Goal: Task Accomplishment & Management: Manage account settings

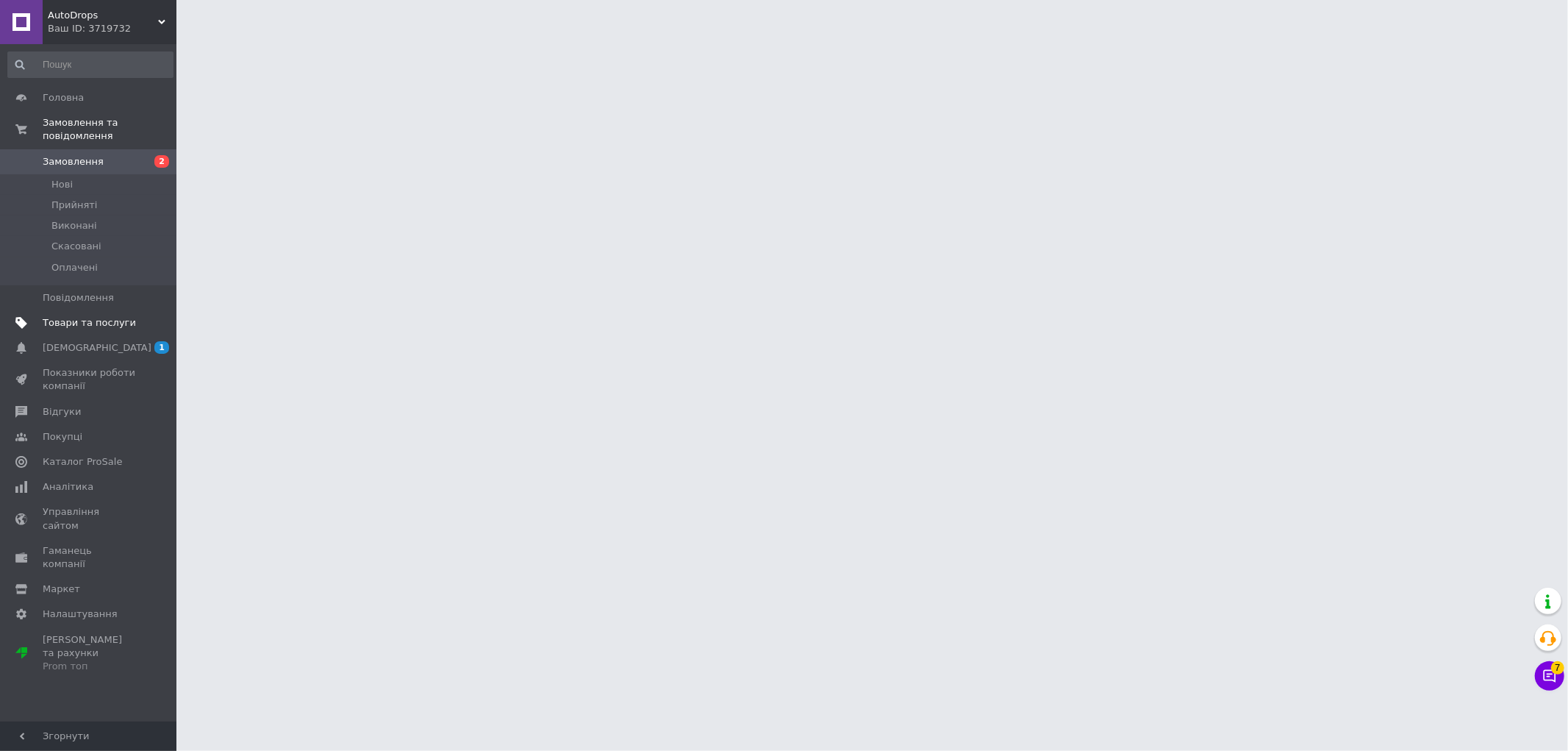
click at [92, 316] on span "Товари та послуги" at bounding box center [89, 323] width 93 height 14
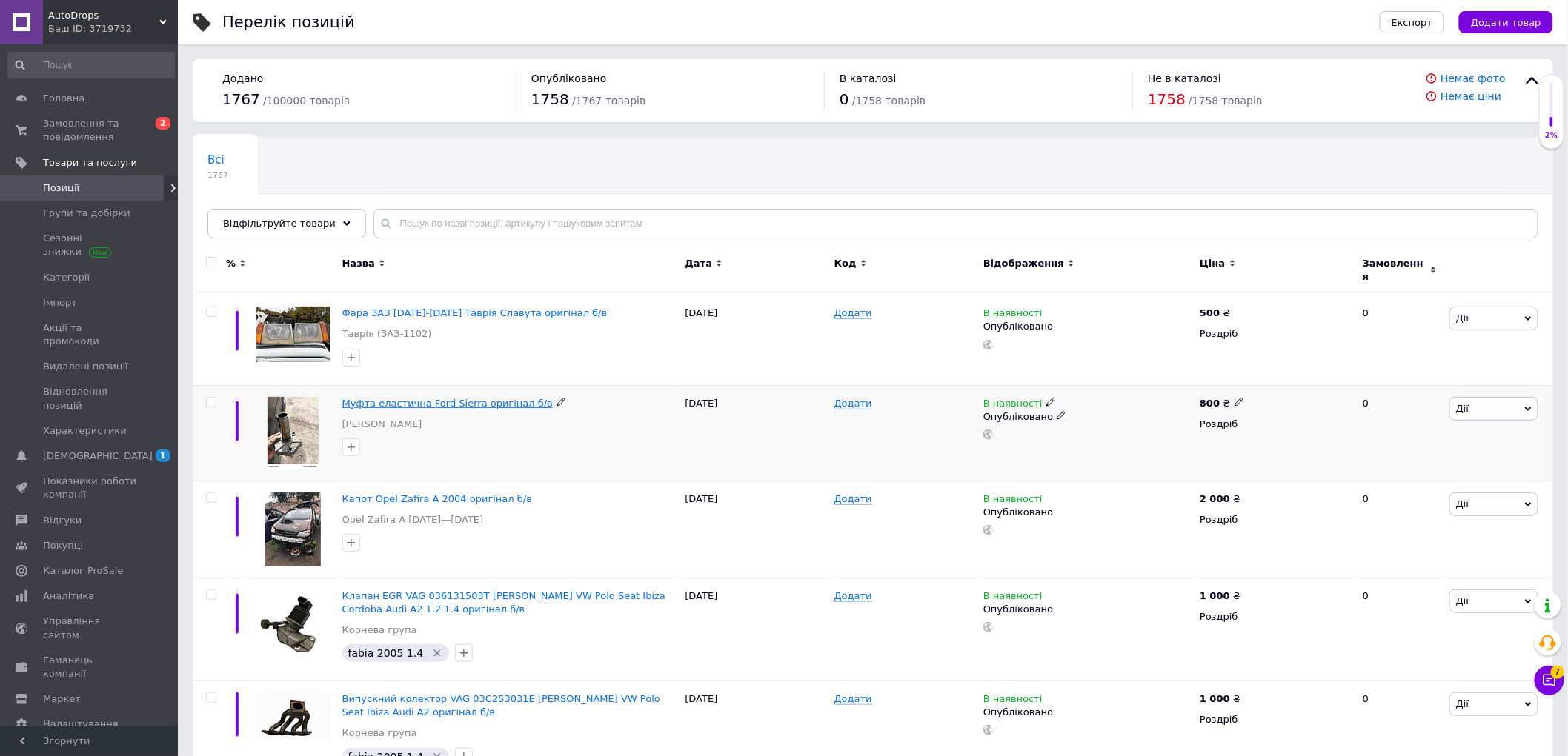
click at [440, 398] on span "Муфта еластична Ford Sierra оригінал б/в" at bounding box center [448, 403] width 210 height 11
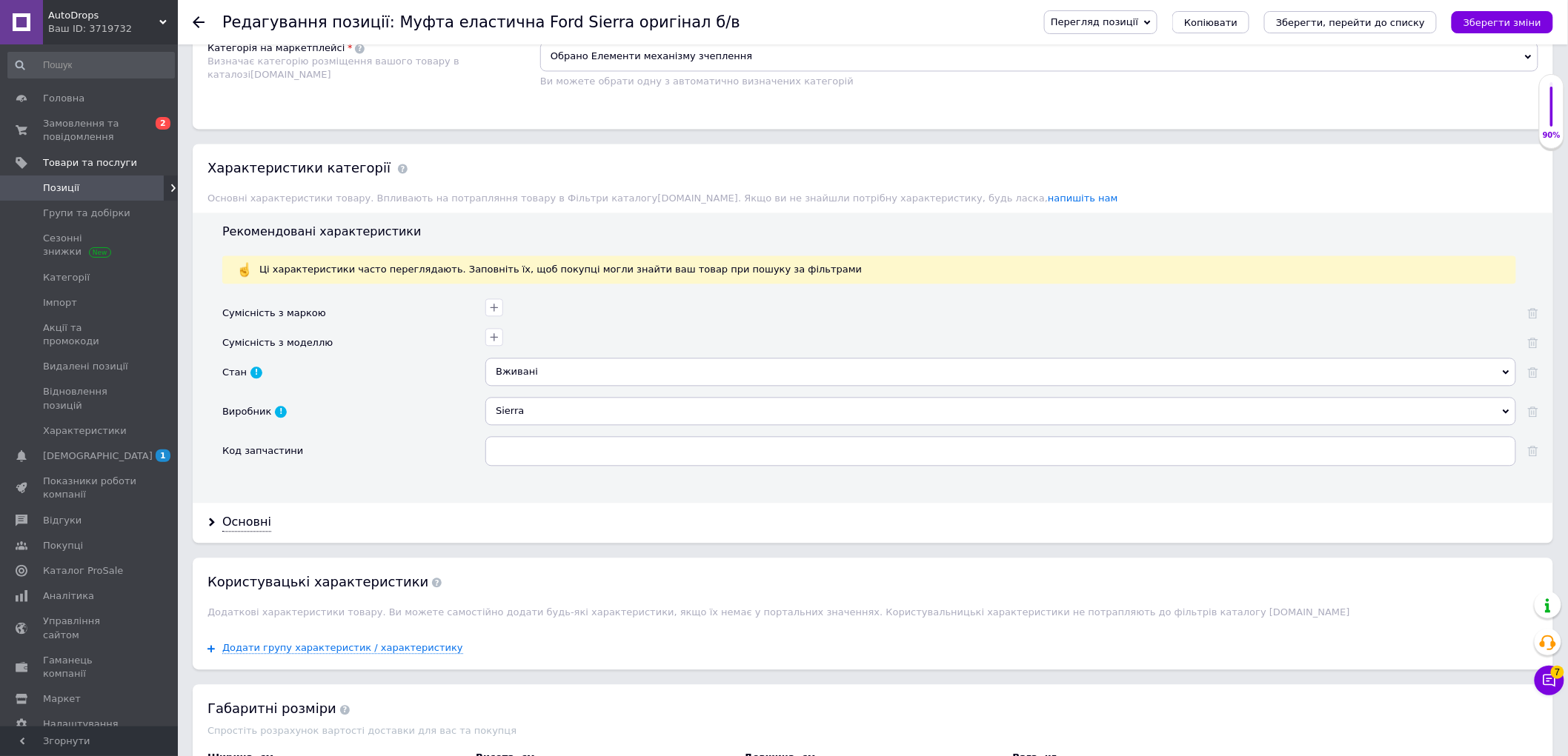
scroll to position [1234, 0]
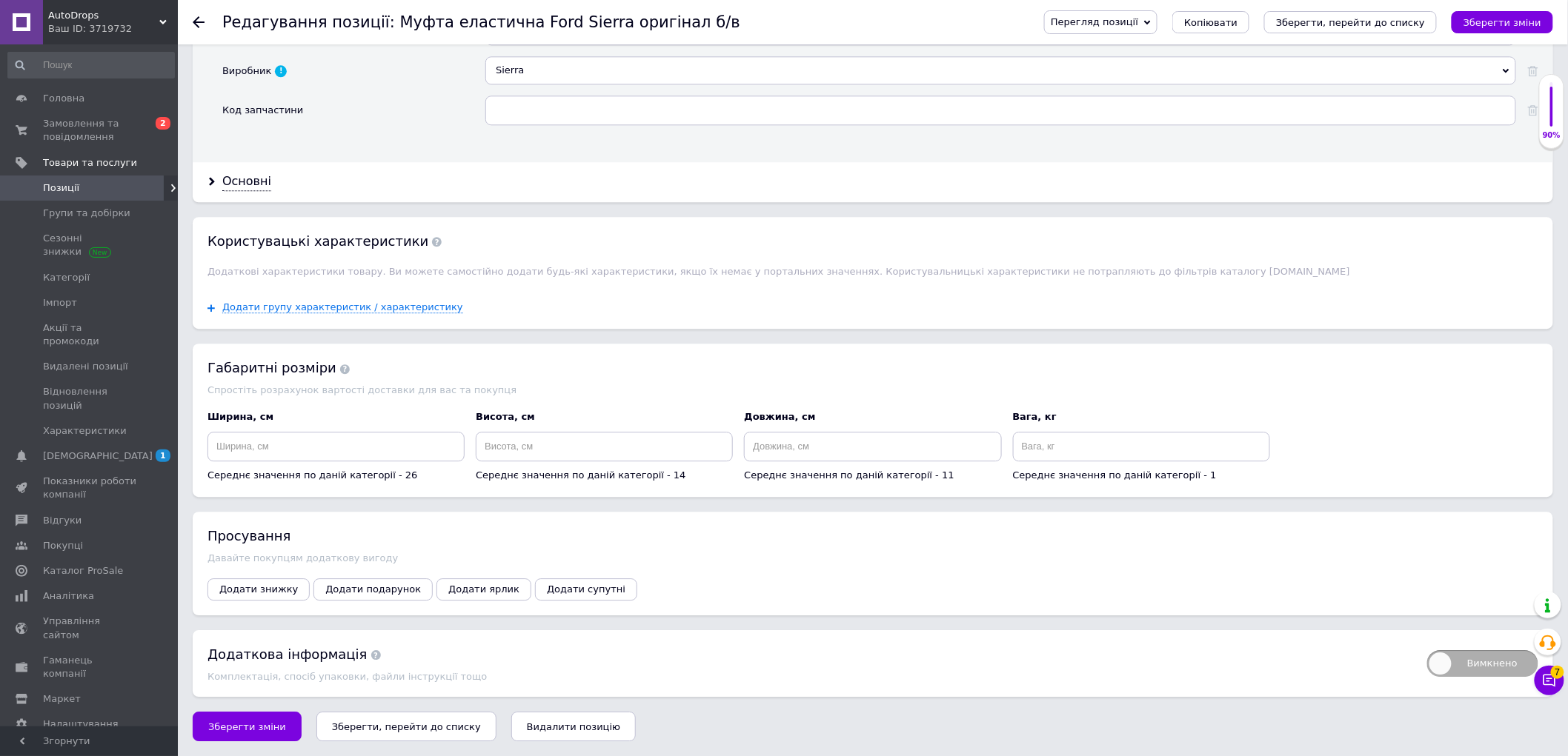
drag, startPoint x: 988, startPoint y: 526, endPoint x: 859, endPoint y: 470, distance: 140.6
click at [859, 470] on div "Габаритні розміри Спростіть розрахунок вартості доставки для вас та покупця Шир…" at bounding box center [873, 420] width 1360 height 153
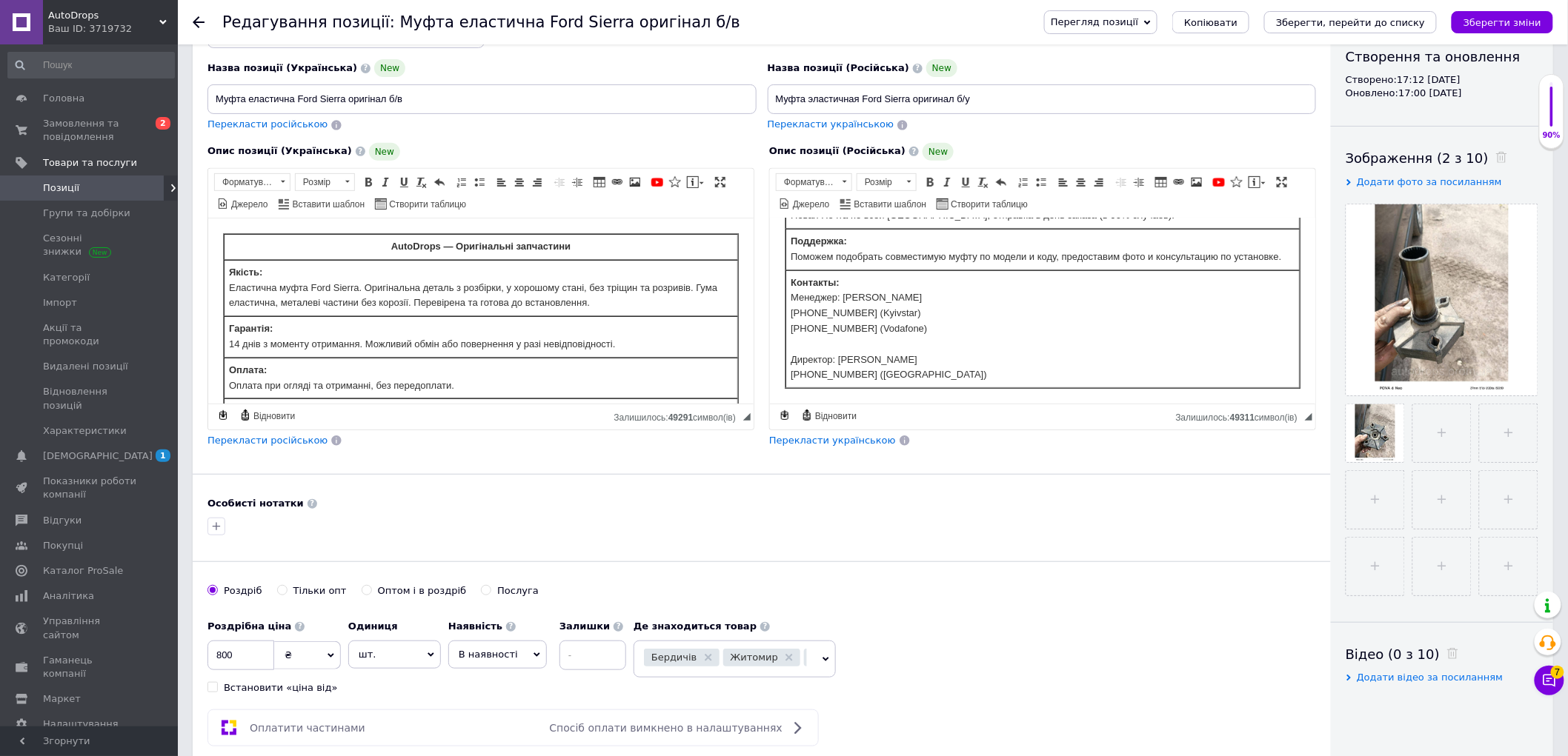
scroll to position [0, 0]
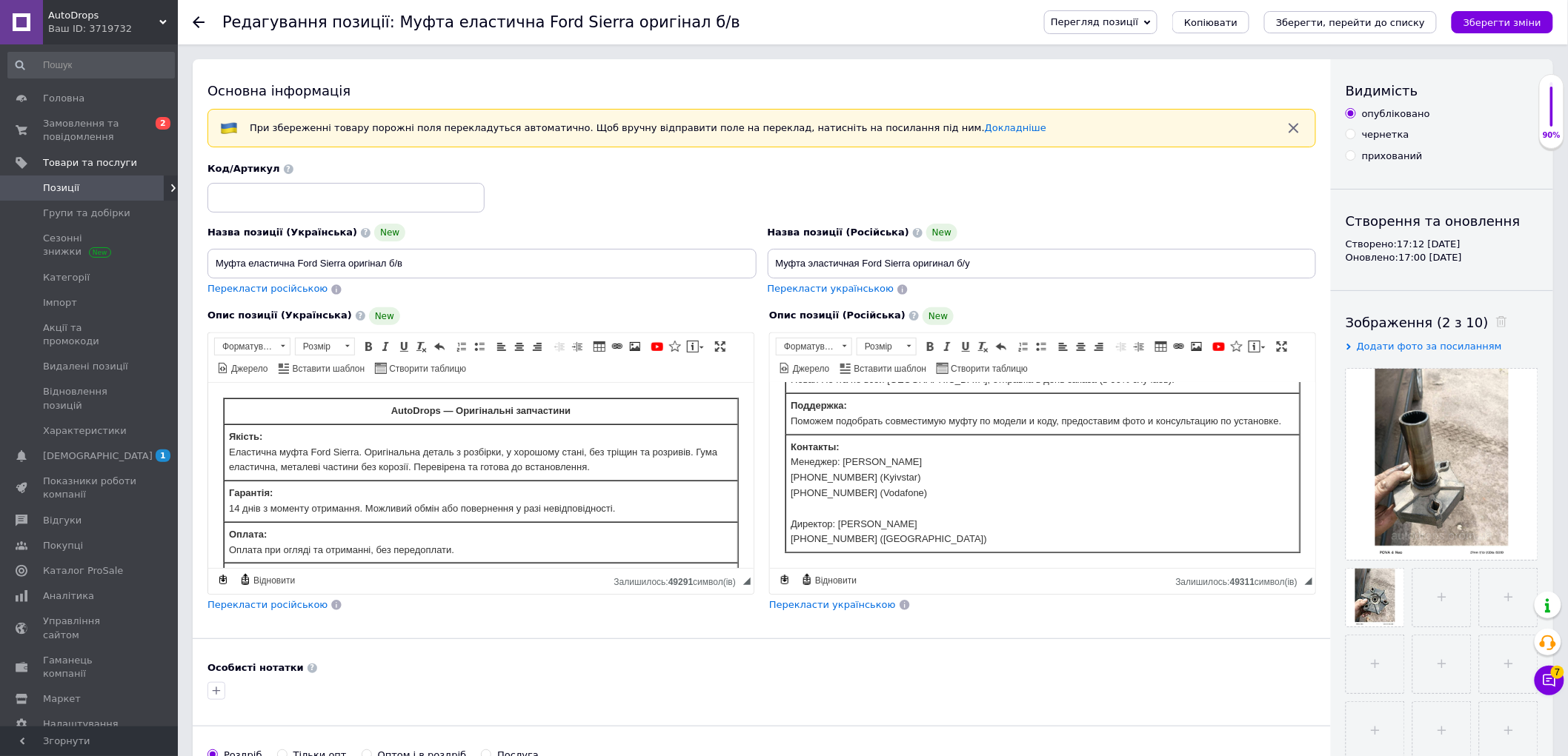
click at [72, 187] on span "Позиції" at bounding box center [61, 188] width 36 height 14
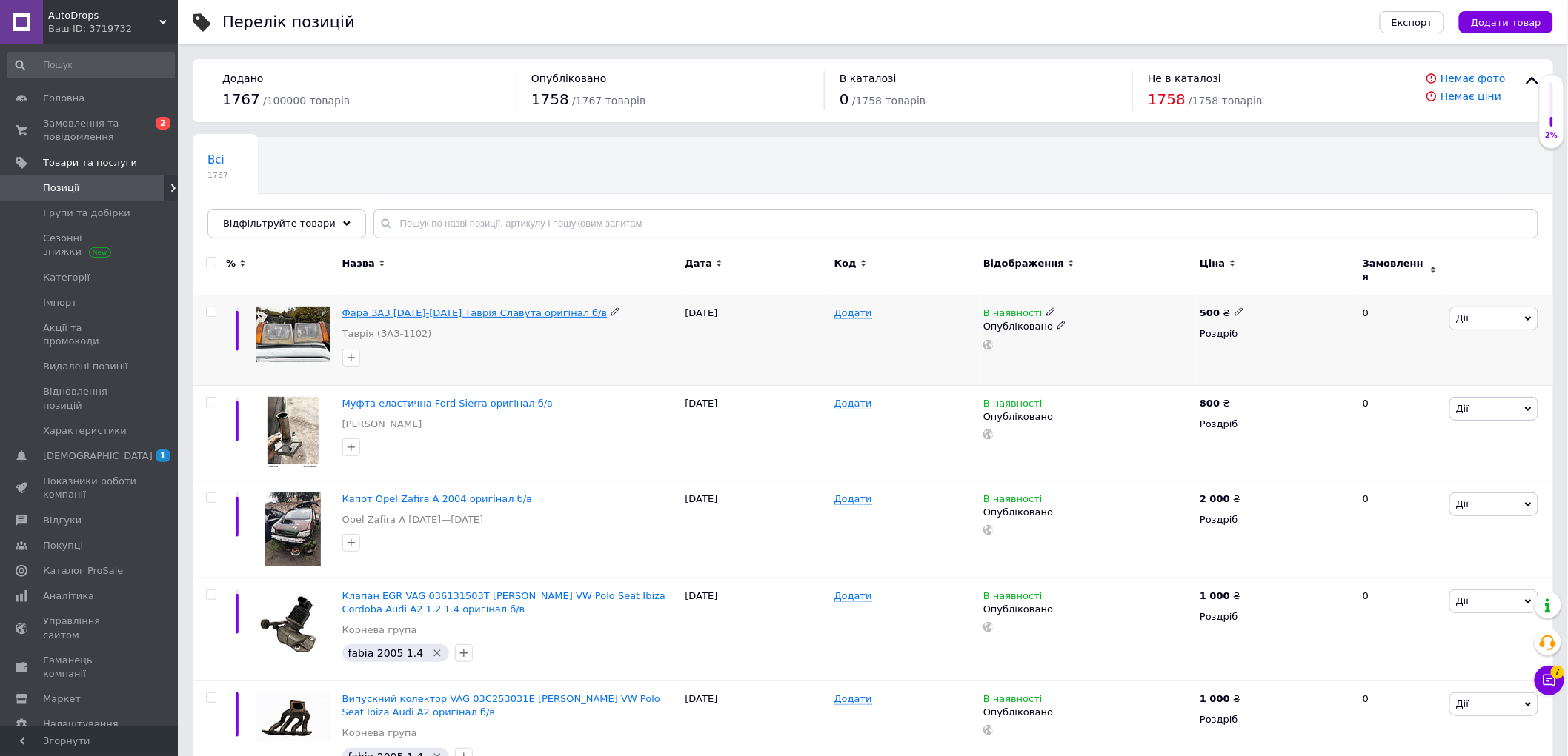
click at [399, 307] on span "Фара ЗАЗ [DATE]-[DATE] Таврія Славута оригінал б/в" at bounding box center [475, 313] width 265 height 11
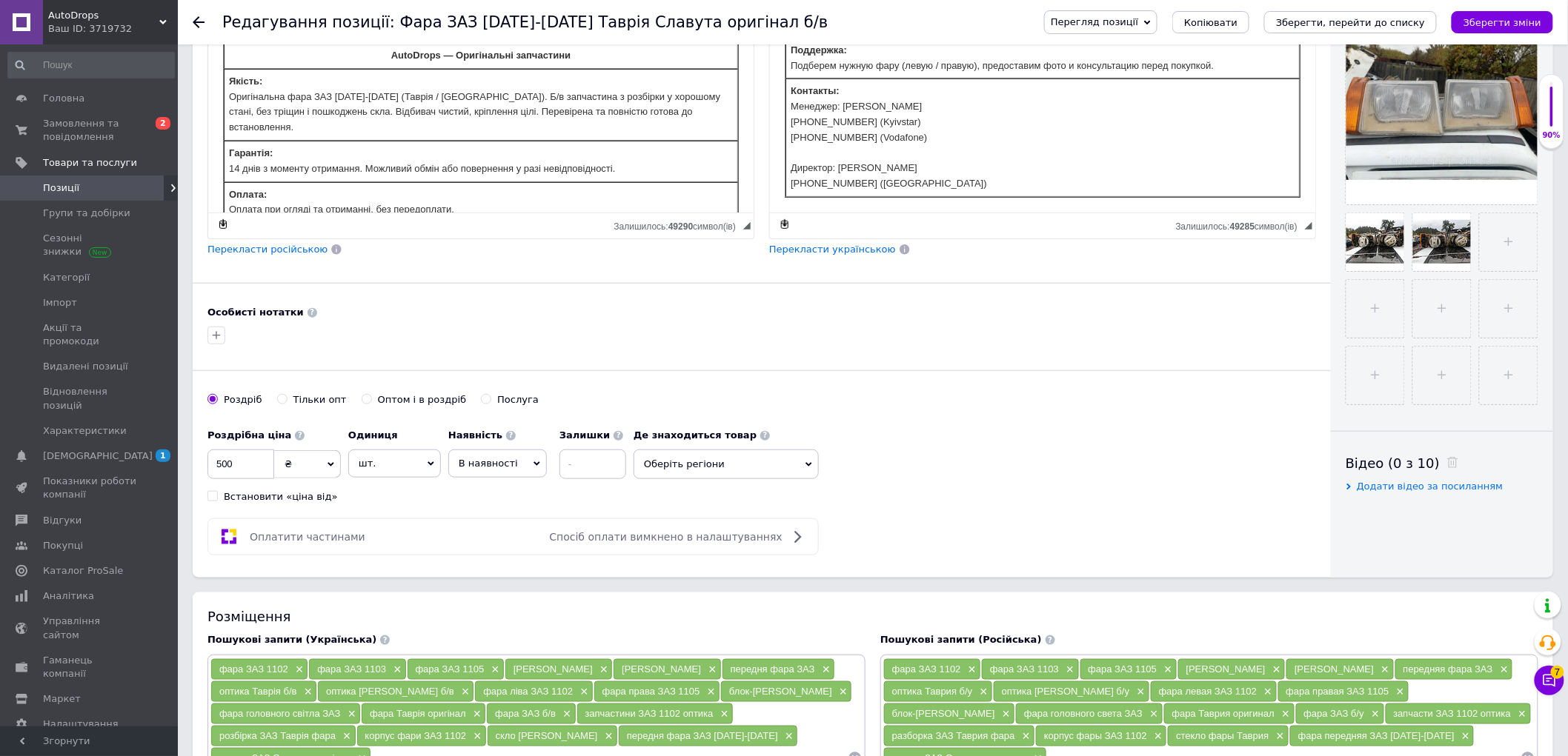
scroll to position [329, 0]
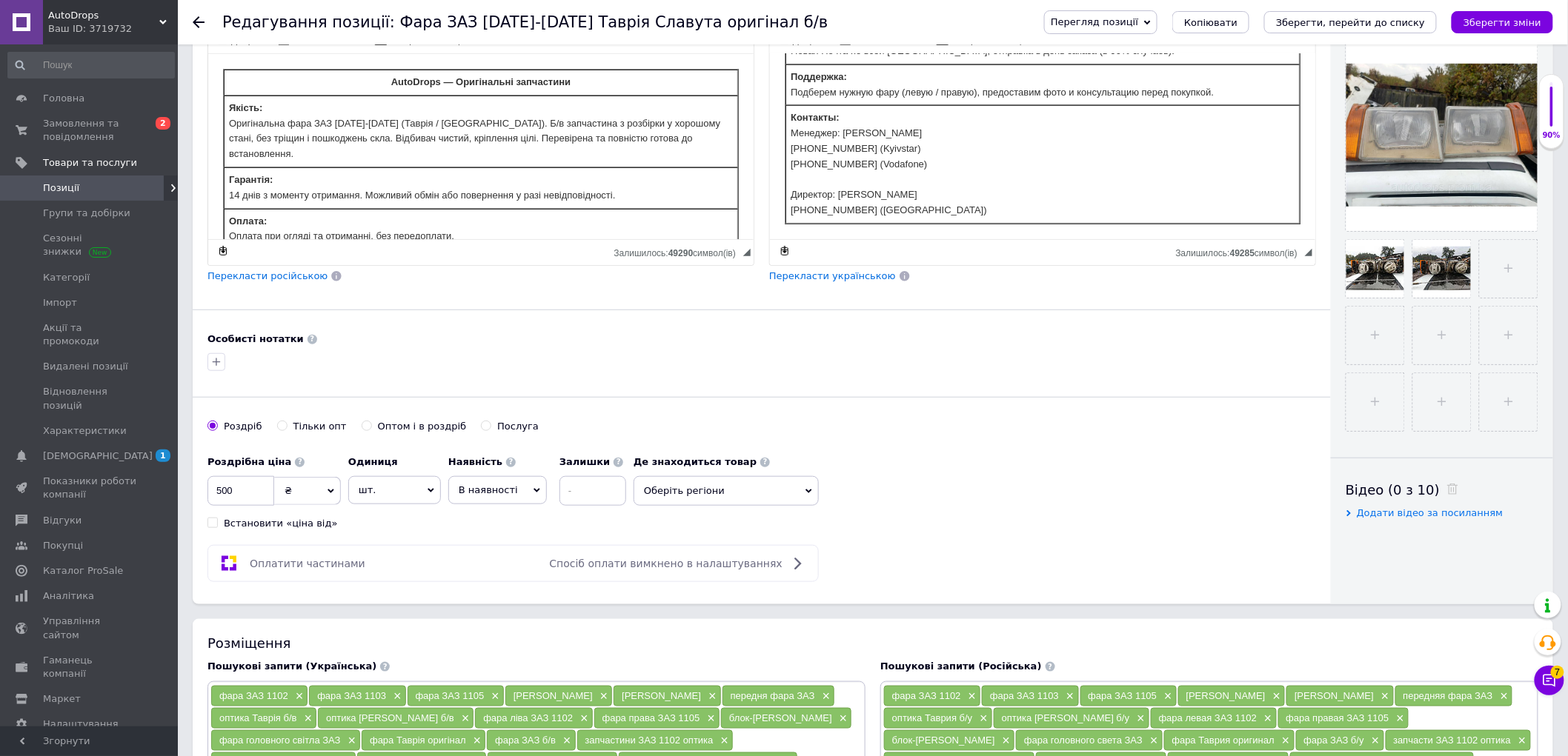
click at [753, 490] on span "Оберіть регіони" at bounding box center [726, 491] width 185 height 30
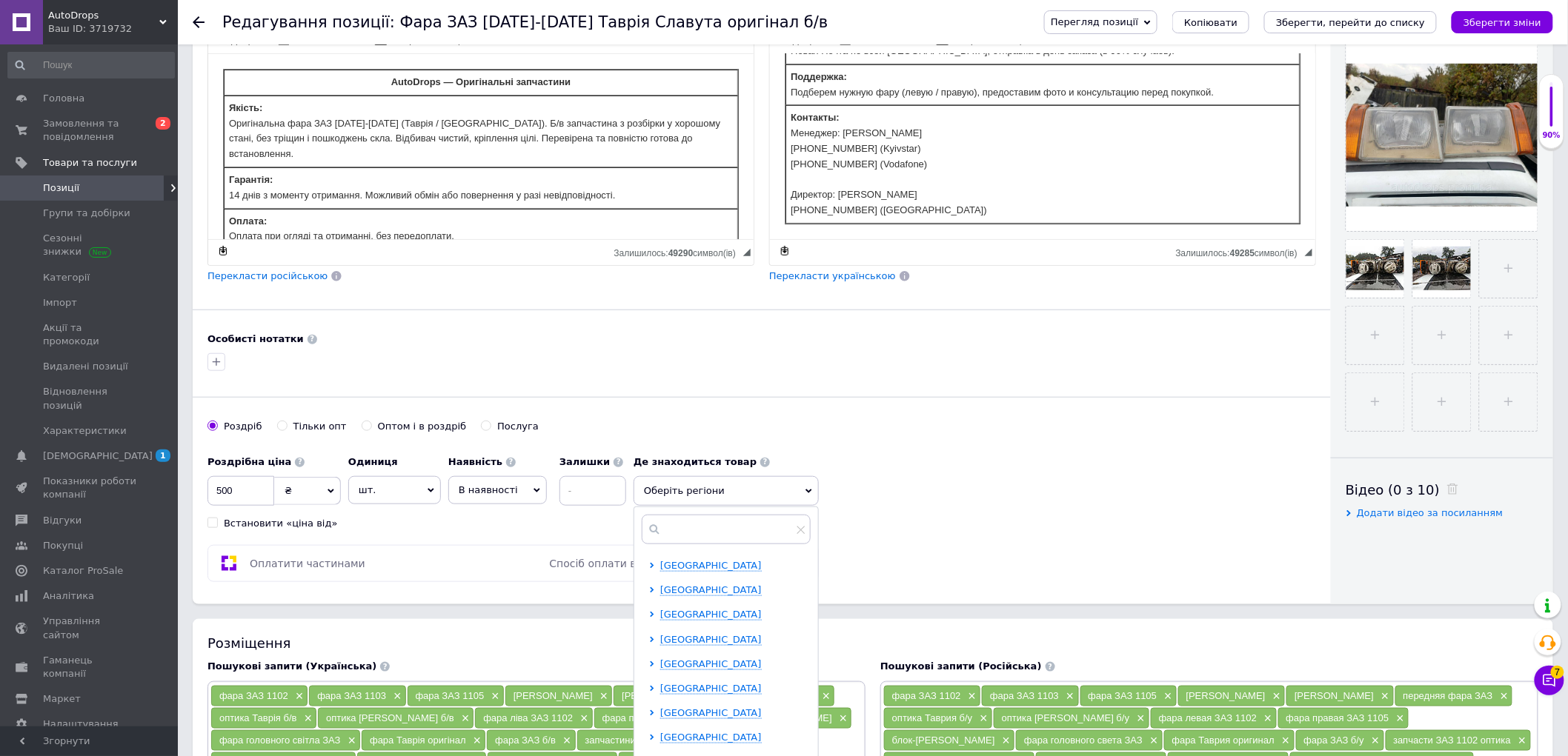
click at [797, 409] on div "Основна інформація При збереженні товару порожні поля перекладуться автоматично…" at bounding box center [761, 168] width 1138 height 874
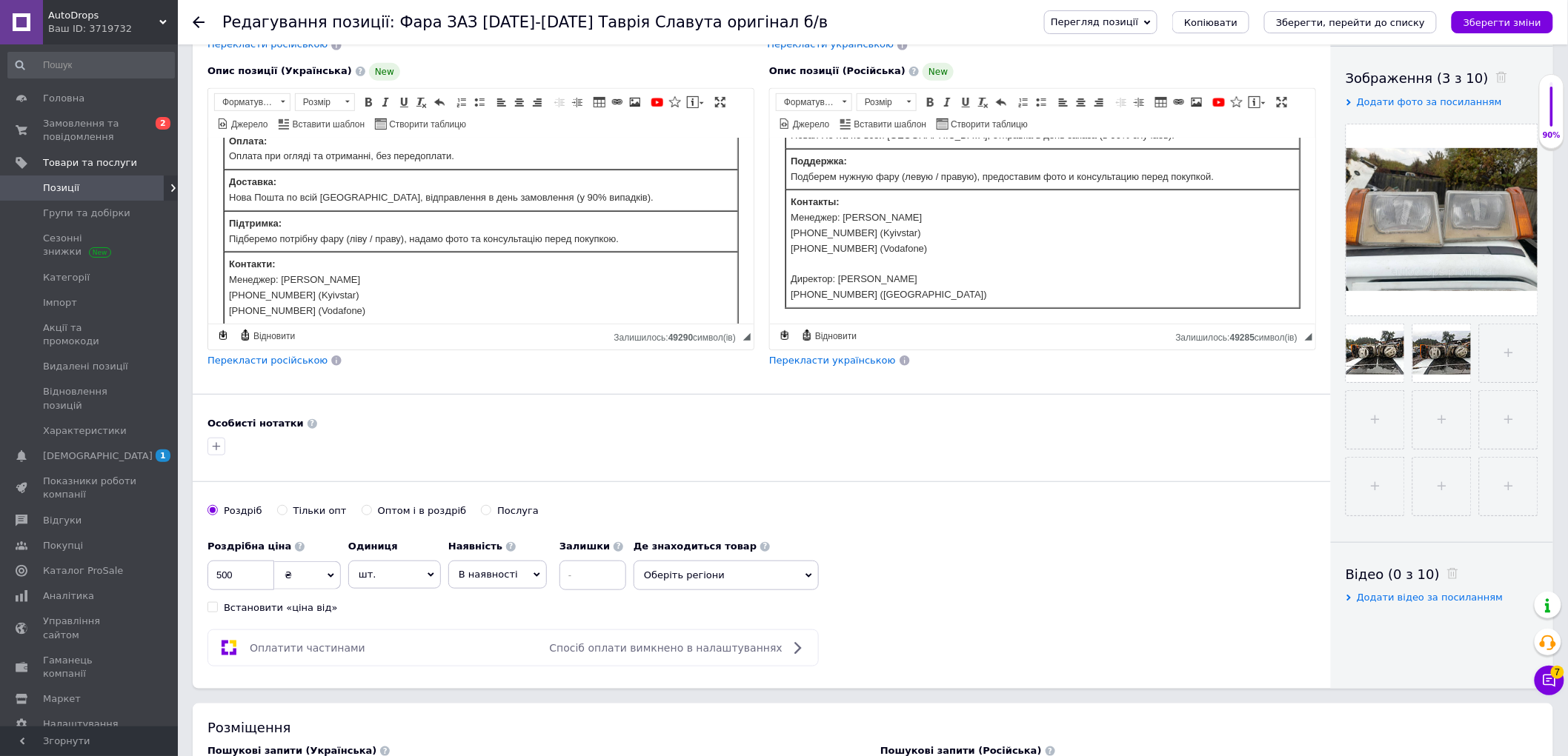
scroll to position [0, 0]
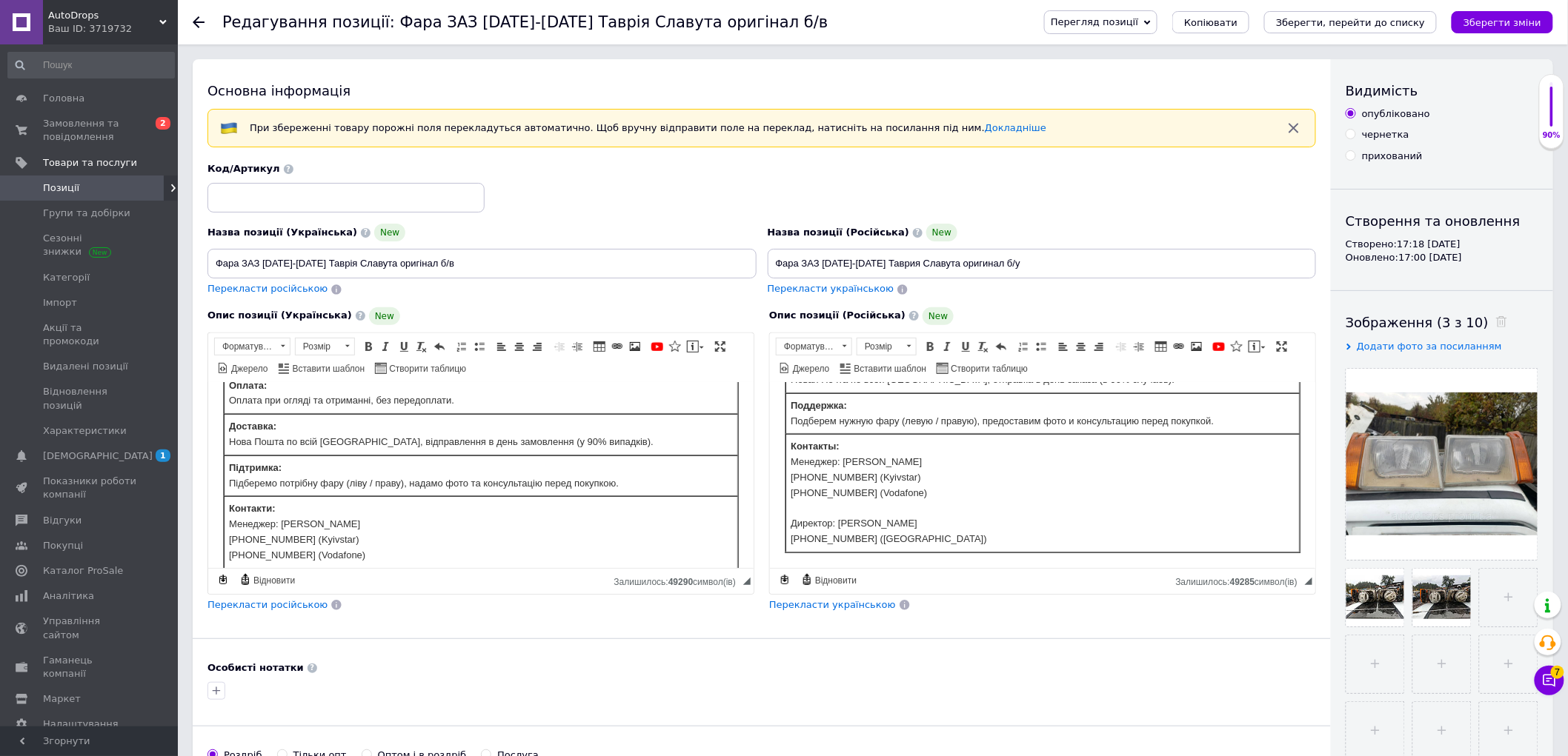
click at [1161, 34] on div "Перегляд позиції Зберегти та переглянути на сайті Зберегти та переглянути на ма…" at bounding box center [1284, 22] width 539 height 44
click at [1138, 26] on span "Перегляд позиції" at bounding box center [1094, 22] width 87 height 11
click at [1151, 56] on li "Зберегти та переглянути на сайті" at bounding box center [1160, 51] width 232 height 21
